Goal: Task Accomplishment & Management: Use online tool/utility

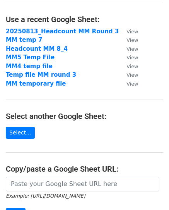
scroll to position [49, 0]
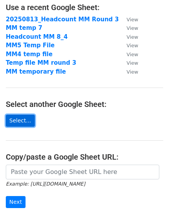
click at [22, 118] on link "Select..." at bounding box center [20, 120] width 29 height 12
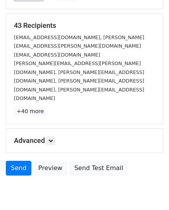
scroll to position [108, 0]
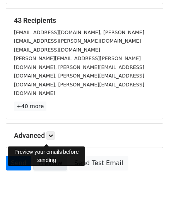
click at [43, 155] on link "Preview" at bounding box center [50, 162] width 34 height 15
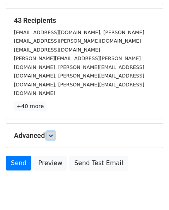
click at [51, 133] on icon at bounding box center [50, 135] width 5 height 5
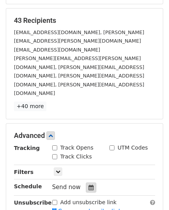
click at [89, 184] on icon at bounding box center [91, 186] width 5 height 5
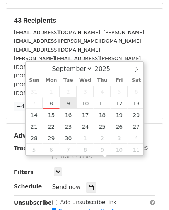
type input "2025-09-09 12:00"
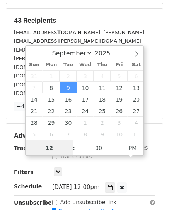
scroll to position [0, 0]
type input "8"
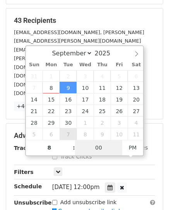
type input "2025-09-09 20:00"
type input "08"
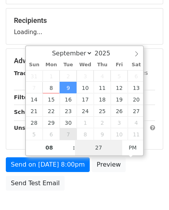
type input "27"
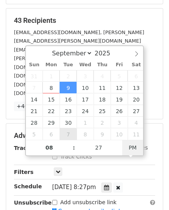
type input "2025-09-09 08:27"
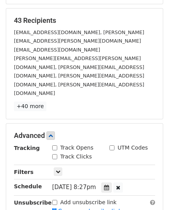
click at [149, 167] on div "Tracking Track Opens UTM Codes Track Clicks Filters Only include spreadsheet ro…" at bounding box center [84, 179] width 141 height 72
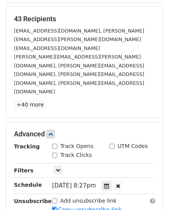
scroll to position [203, 0]
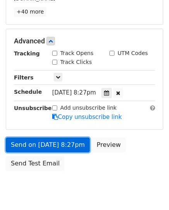
click at [44, 137] on link "Send on Sep 9 at 8:27pm" at bounding box center [48, 144] width 84 height 15
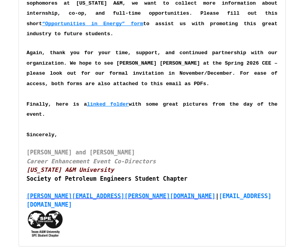
scroll to position [273, 0]
